Goal: Transaction & Acquisition: Register for event/course

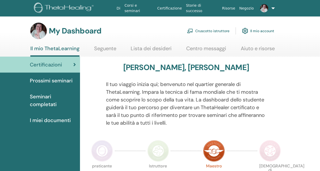
click at [215, 31] on link "Cruscotto istruttore" at bounding box center [208, 30] width 42 height 11
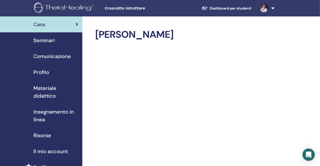
click at [43, 40] on span "Seminari" at bounding box center [43, 40] width 21 height 8
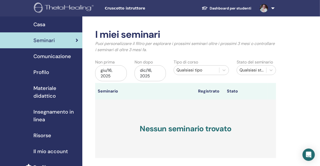
click at [229, 8] on link "Dashboard per studenti" at bounding box center [226, 9] width 58 height 10
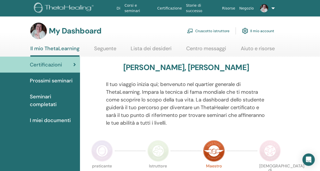
click at [162, 49] on link "Lista dei desideri" at bounding box center [151, 50] width 41 height 10
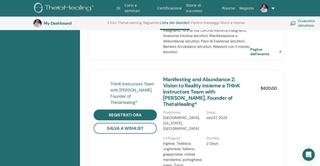
scroll to position [623, 0]
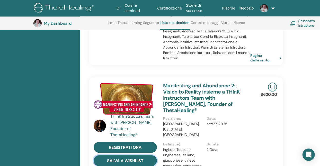
click at [119, 155] on button "Salva a Wishlist" at bounding box center [124, 160] width 63 height 11
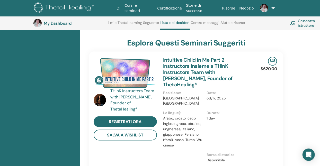
scroll to position [463, 0]
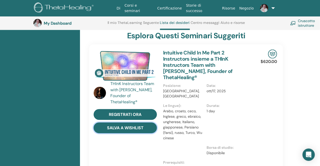
click at [127, 123] on button "Salva a Wishlist" at bounding box center [124, 128] width 63 height 11
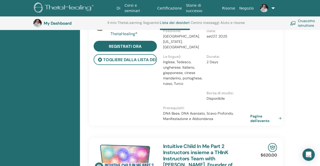
scroll to position [238, 0]
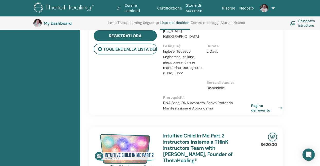
click at [255, 103] on link "Pagina dell'evento" at bounding box center [267, 107] width 33 height 9
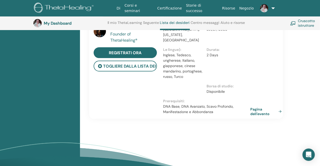
scroll to position [992, 0]
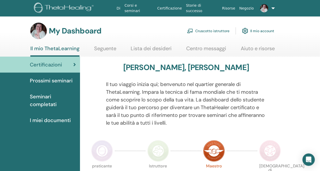
click at [218, 30] on link "Cruscotto istruttore" at bounding box center [208, 30] width 42 height 11
